Goal: Check status

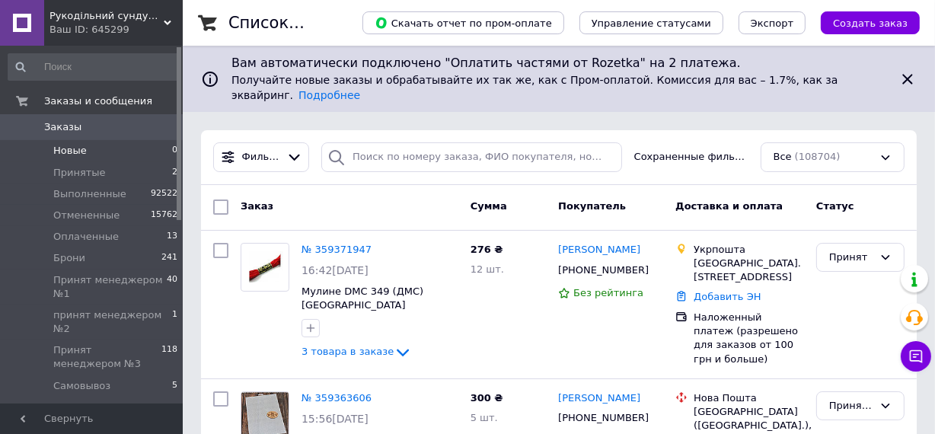
click at [73, 150] on span "Новые" at bounding box center [70, 151] width 34 height 14
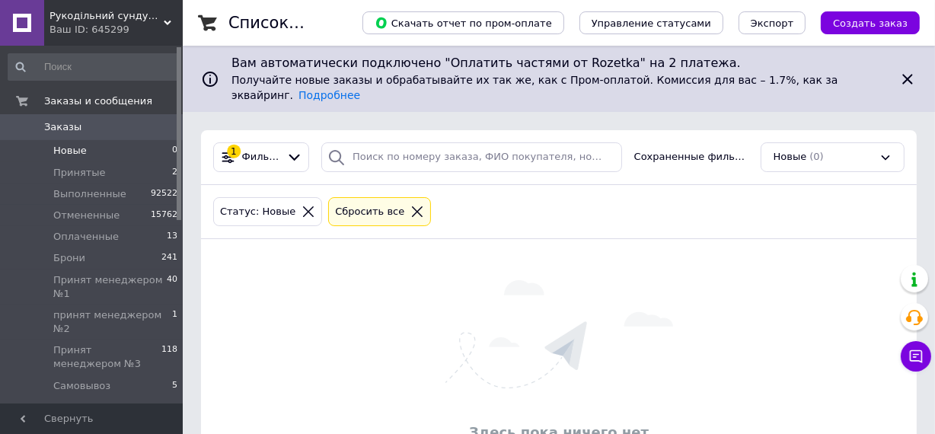
click at [65, 123] on span "Заказы" at bounding box center [62, 127] width 37 height 14
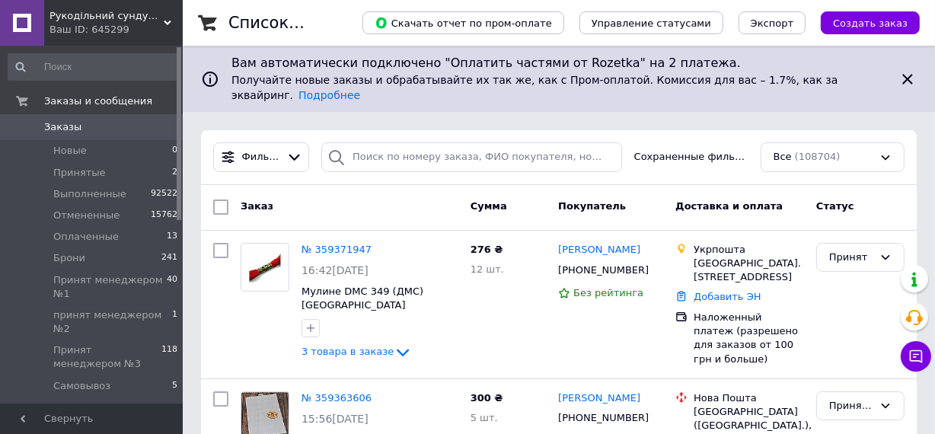
click at [50, 122] on span "Заказы" at bounding box center [62, 127] width 37 height 14
